Goal: Navigation & Orientation: Find specific page/section

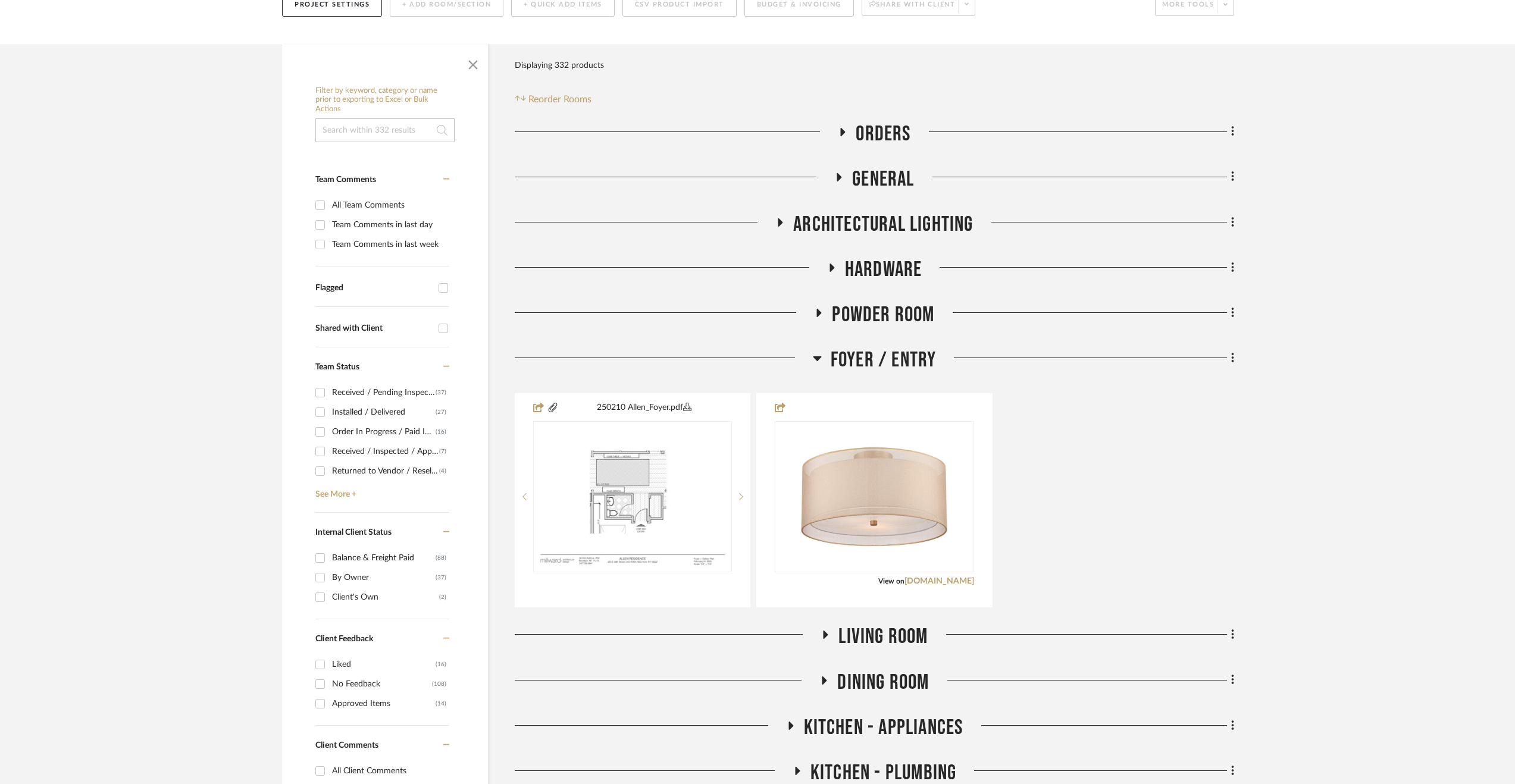
click at [900, 364] on span "Foyer / Entry" at bounding box center [883, 360] width 106 height 26
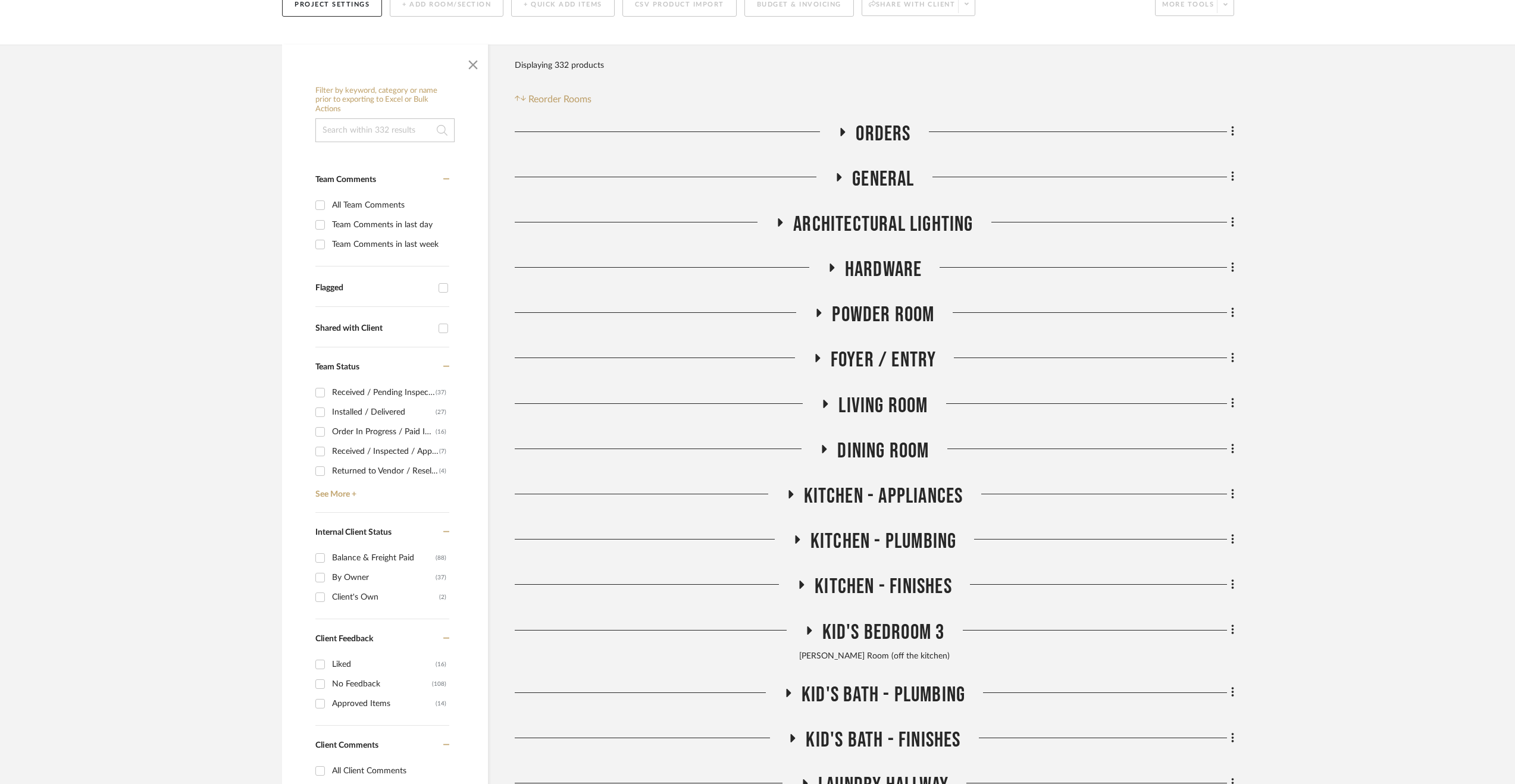
click at [879, 314] on span "Powder Room" at bounding box center [882, 315] width 103 height 26
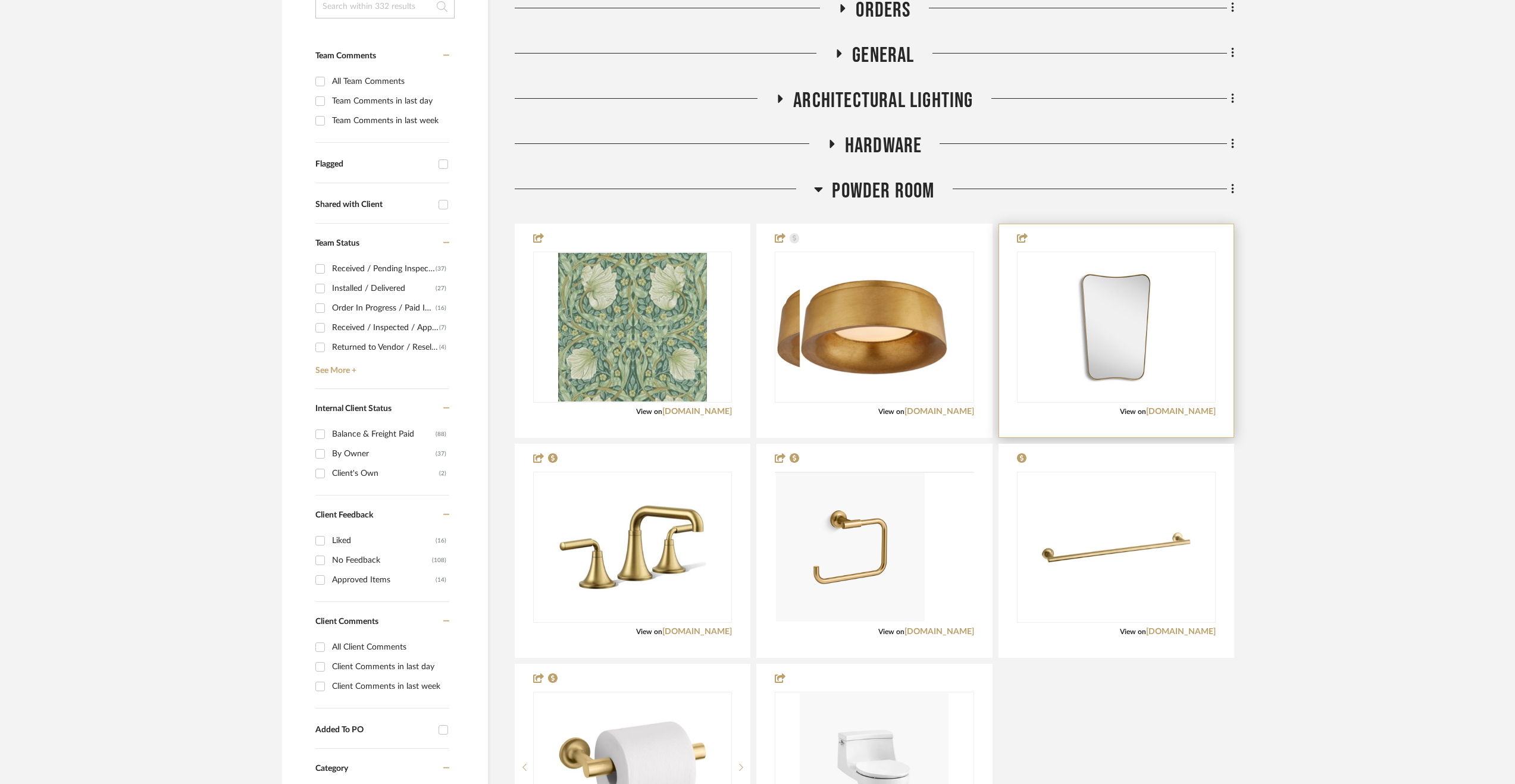
scroll to position [357, 0]
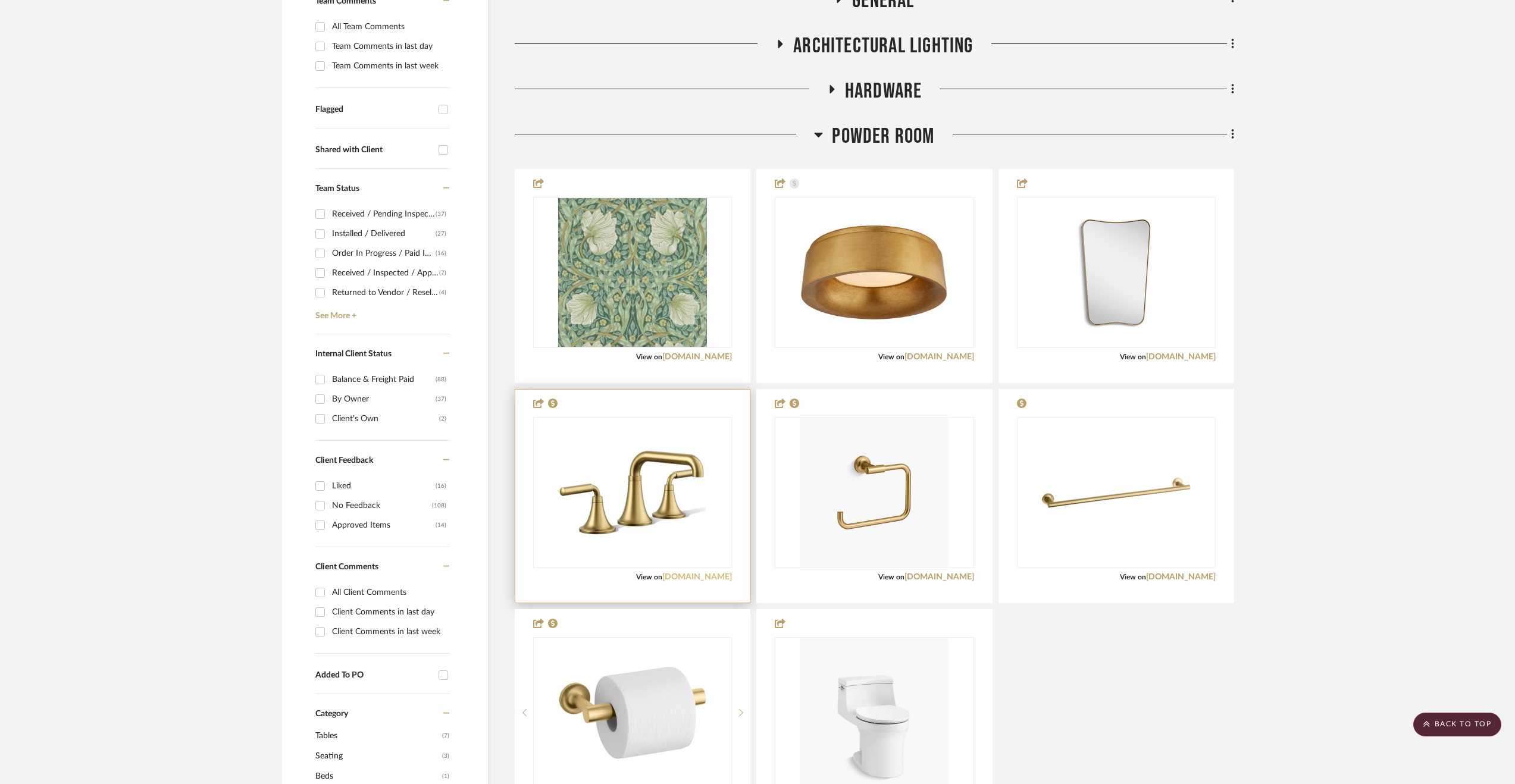
click at [710, 573] on link "[DOMAIN_NAME]" at bounding box center [696, 577] width 70 height 9
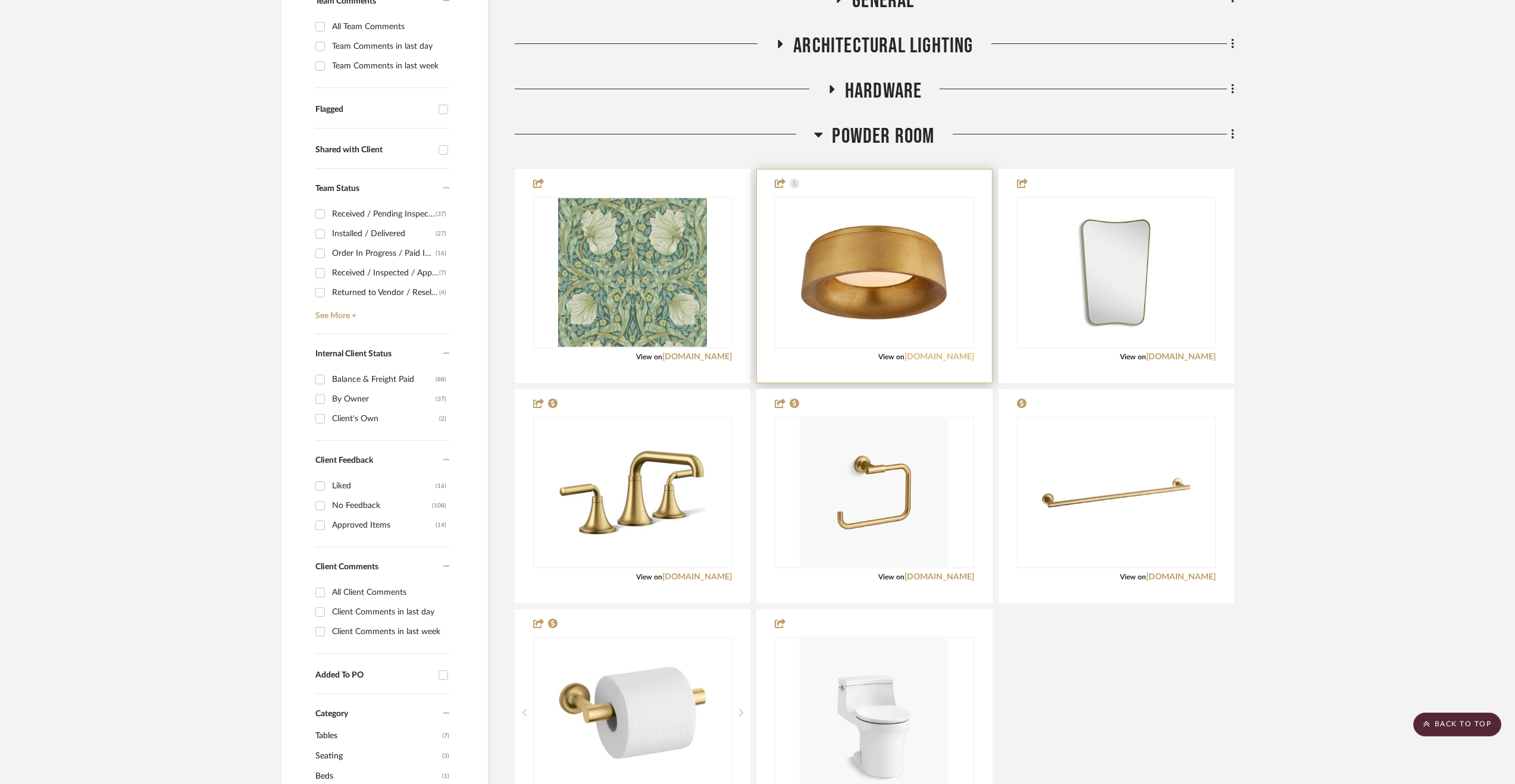
click at [926, 355] on link "visualcomfort.com" at bounding box center [938, 357] width 70 height 9
click at [951, 576] on link "[DOMAIN_NAME]" at bounding box center [938, 577] width 70 height 9
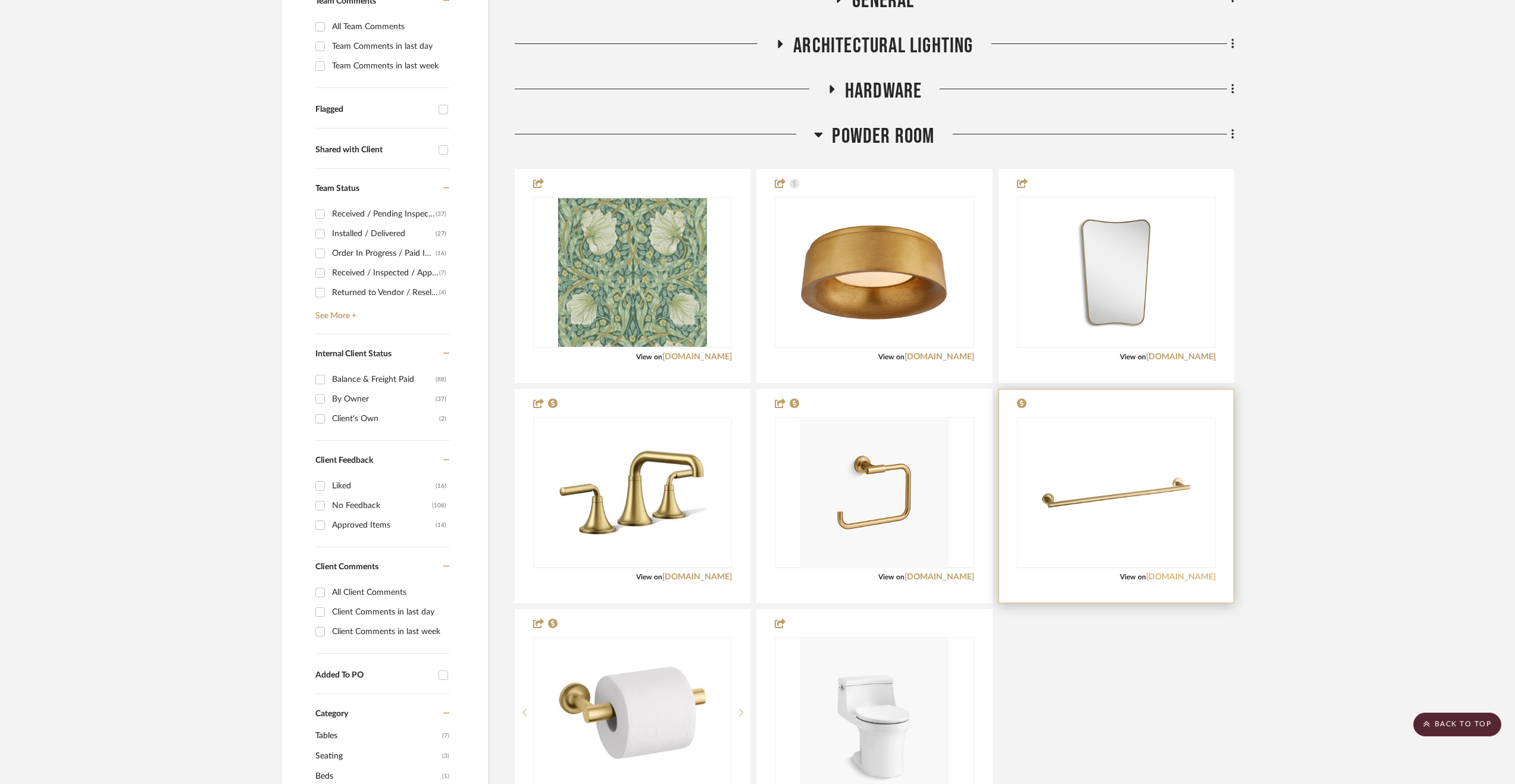
click at [1185, 576] on link "[DOMAIN_NAME]" at bounding box center [1181, 577] width 70 height 9
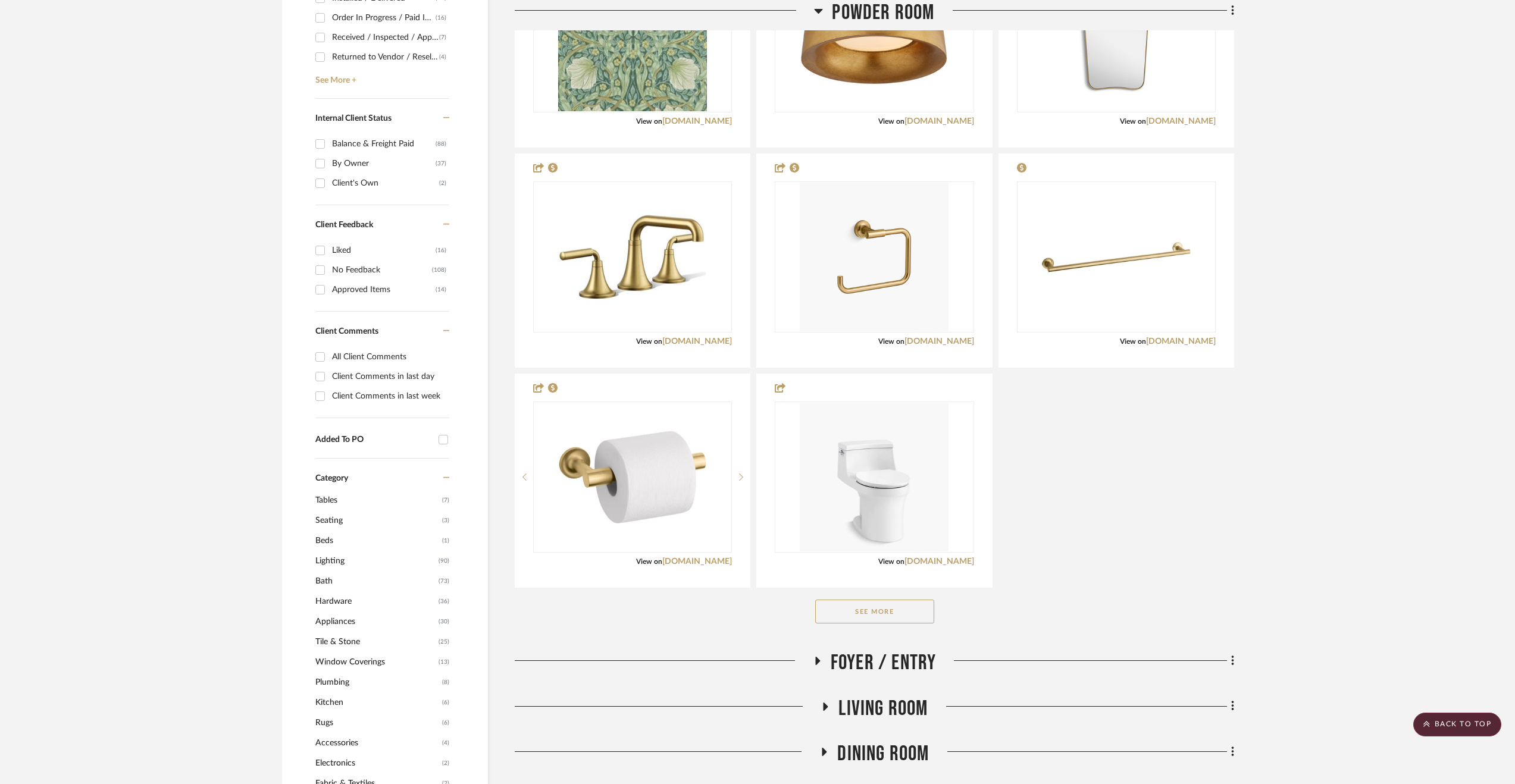
scroll to position [594, 0]
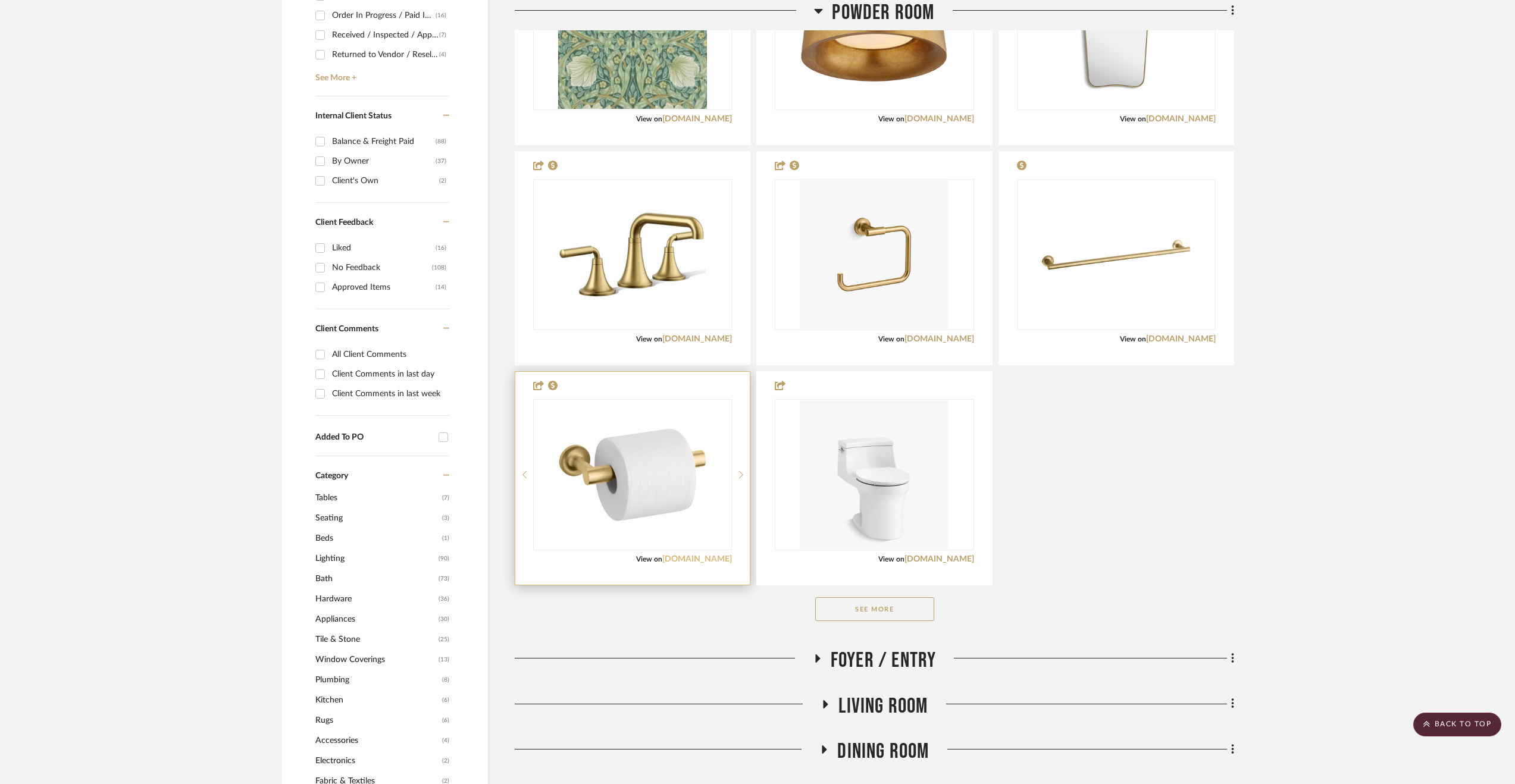
click at [713, 559] on link "[DOMAIN_NAME]" at bounding box center [696, 559] width 70 height 9
click at [895, 612] on button "See More" at bounding box center [875, 609] width 119 height 24
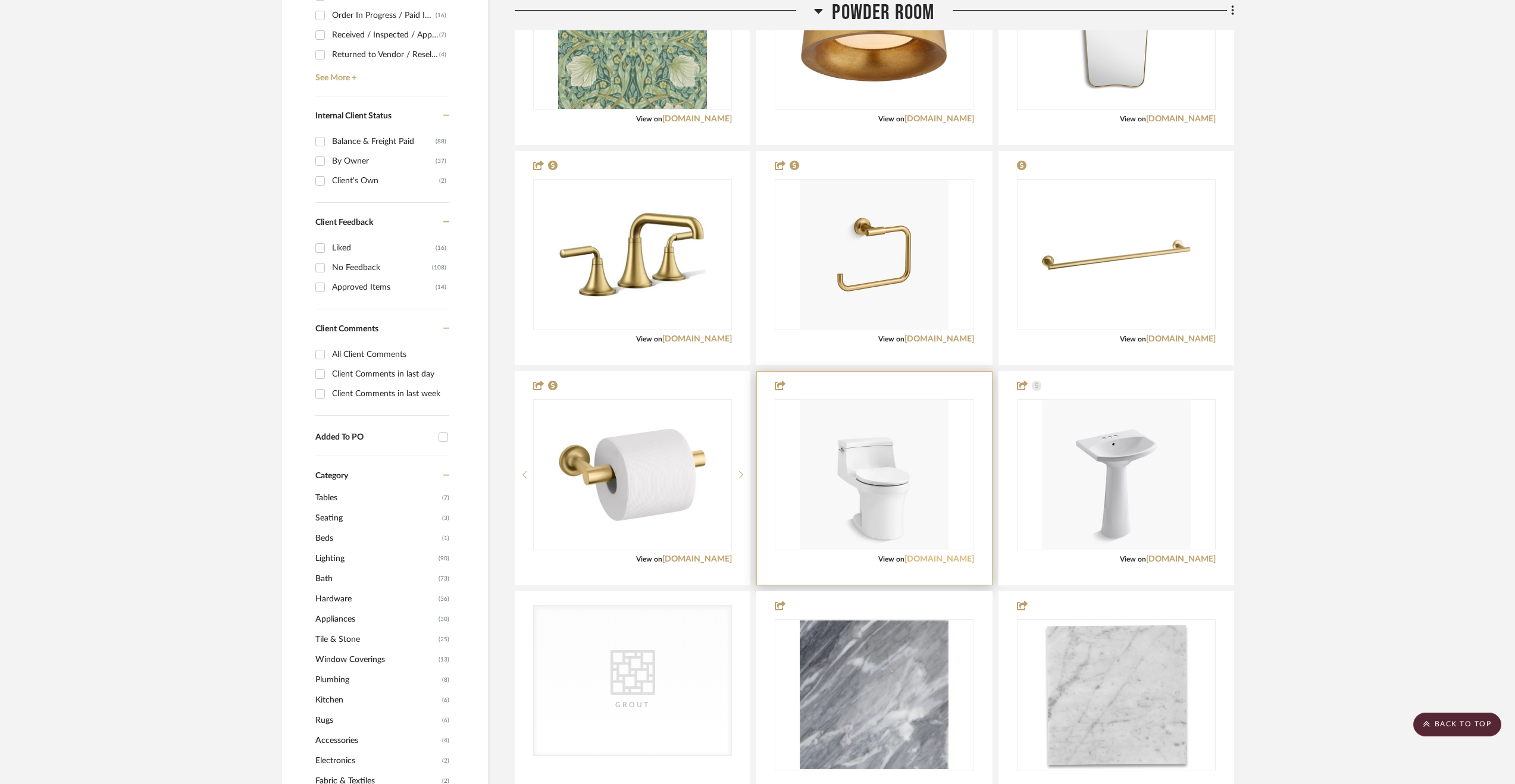
click at [938, 558] on link "kohler.com" at bounding box center [938, 559] width 70 height 9
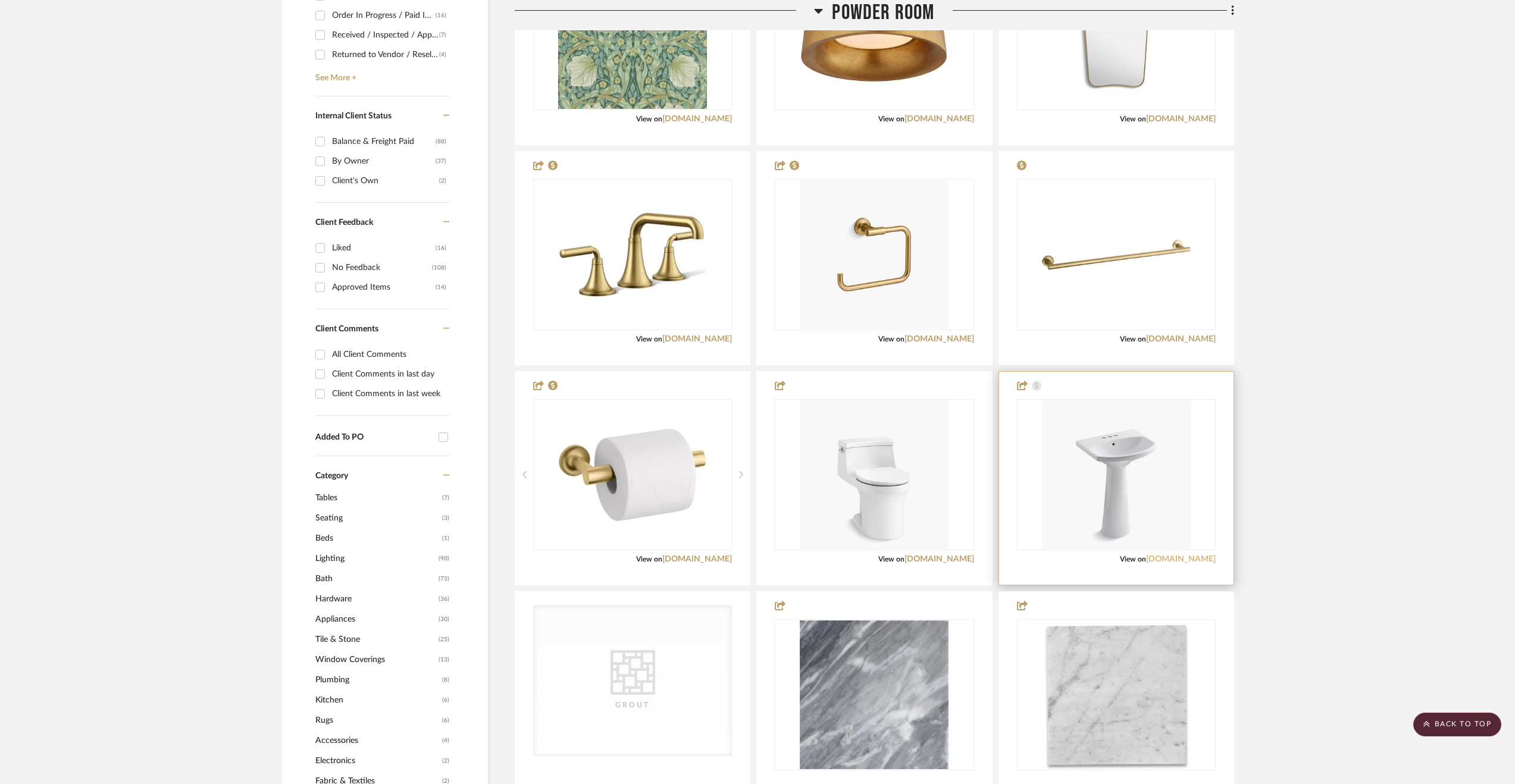
click at [1188, 558] on link "kohler.com" at bounding box center [1181, 559] width 70 height 9
